Goal: Task Accomplishment & Management: Complete application form

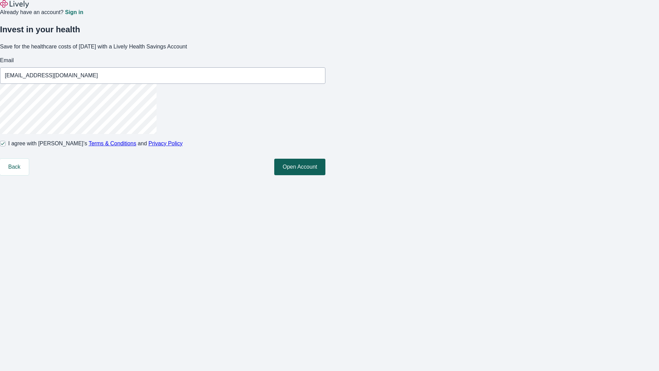
click at [325, 175] on button "Open Account" at bounding box center [299, 167] width 51 height 16
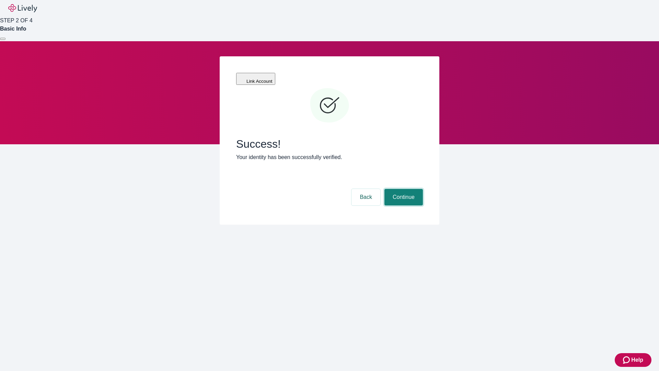
click at [403, 189] on button "Continue" at bounding box center [403, 197] width 38 height 16
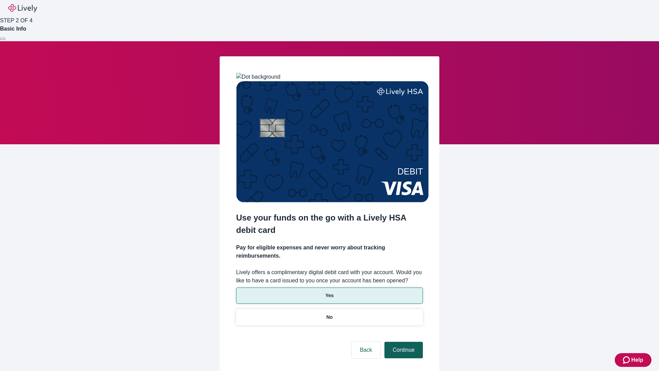
click at [329, 292] on p "Yes" at bounding box center [329, 295] width 8 height 7
click at [403, 342] on button "Continue" at bounding box center [403, 350] width 38 height 16
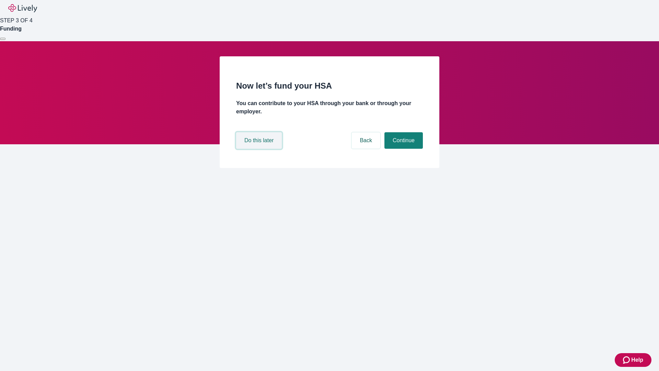
click at [260, 149] on button "Do this later" at bounding box center [259, 140] width 46 height 16
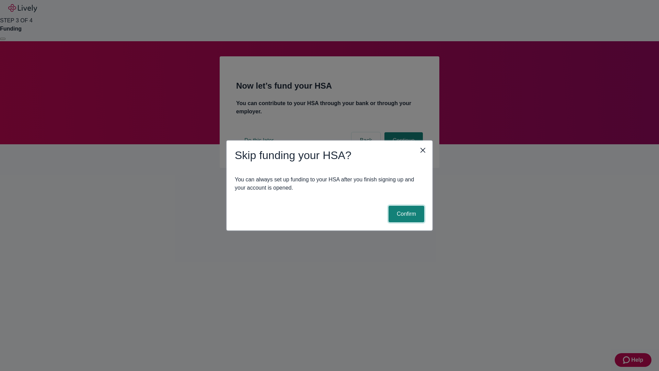
click at [405, 214] on button "Confirm" at bounding box center [407, 214] width 36 height 16
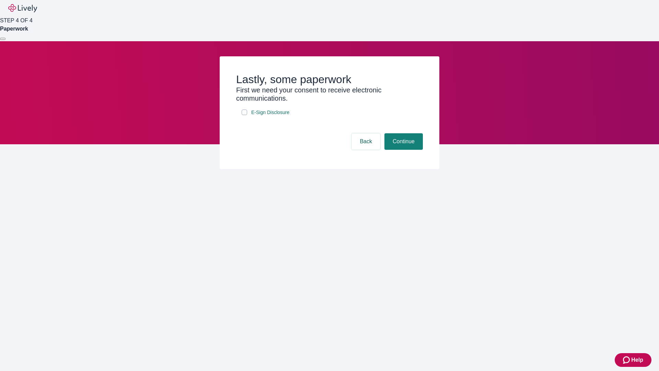
click at [244, 115] on input "E-Sign Disclosure" at bounding box center [244, 112] width 5 height 5
checkbox input "true"
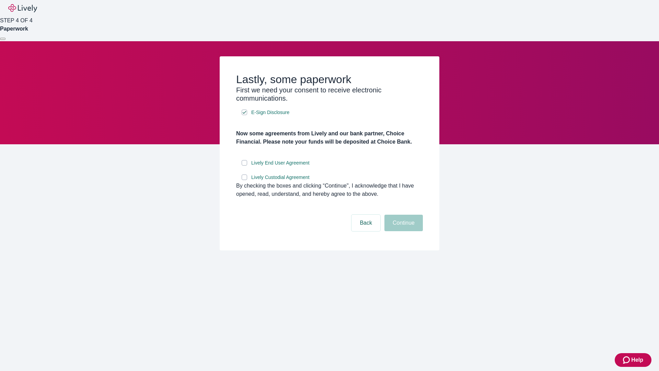
click at [244, 165] on input "Lively End User Agreement" at bounding box center [244, 162] width 5 height 5
checkbox input "true"
click at [244, 180] on input "Lively Custodial Agreement" at bounding box center [244, 176] width 5 height 5
checkbox input "true"
click at [403, 231] on button "Continue" at bounding box center [403, 223] width 38 height 16
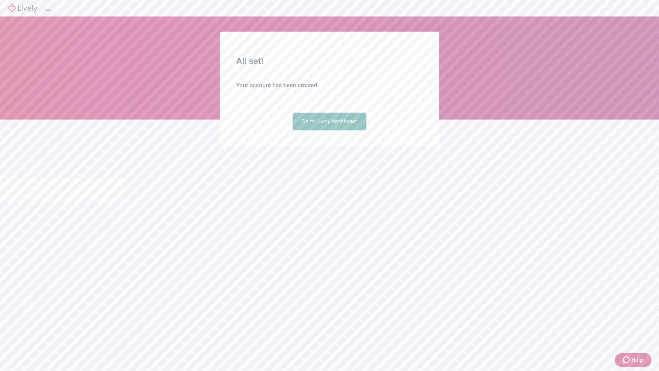
click at [329, 130] on link "Go to Lively dashboard" at bounding box center [329, 121] width 73 height 16
